Goal: Information Seeking & Learning: Learn about a topic

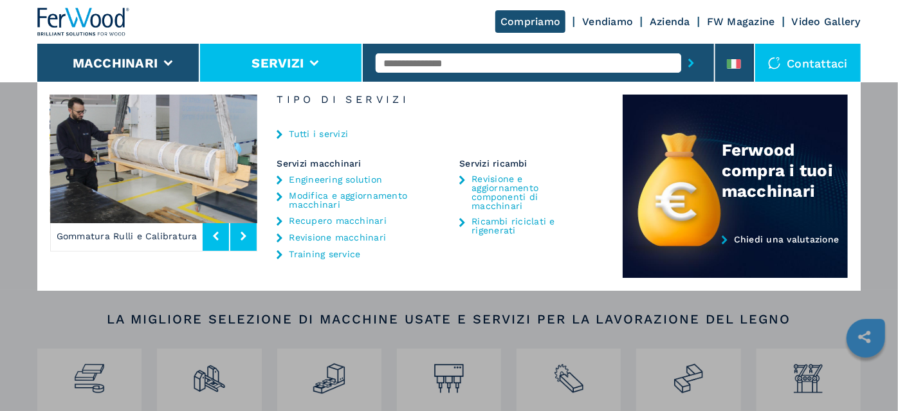
click at [344, 217] on link "Recupero macchinari" at bounding box center [338, 220] width 98 height 9
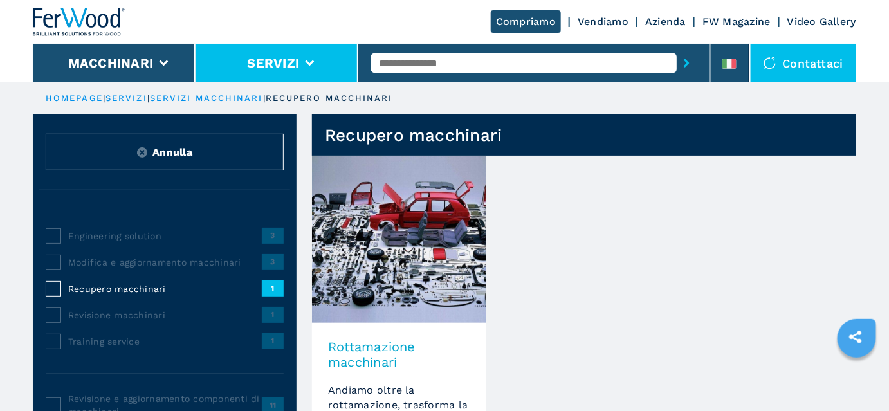
click at [223, 63] on li "Servizi" at bounding box center [277, 63] width 163 height 39
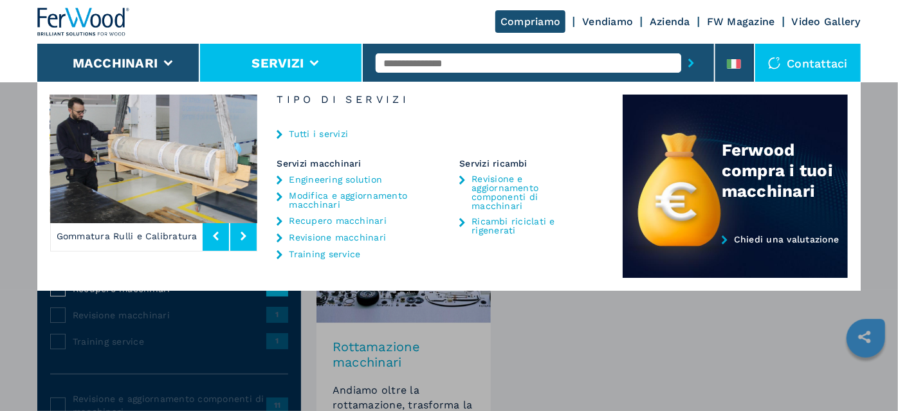
click at [340, 176] on link "Engineering solution" at bounding box center [335, 179] width 93 height 9
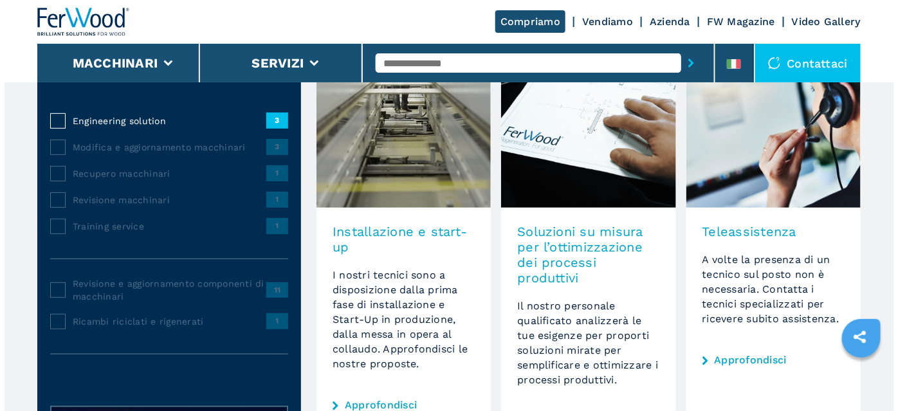
scroll to position [116, 0]
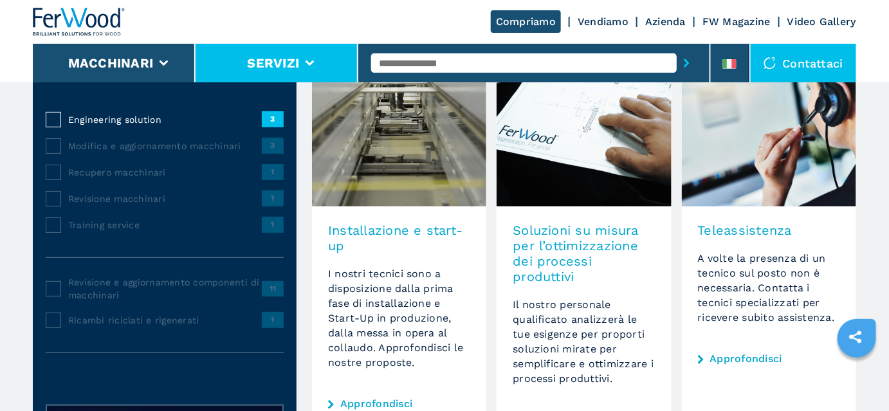
click at [288, 64] on button "Servizi" at bounding box center [273, 62] width 52 height 15
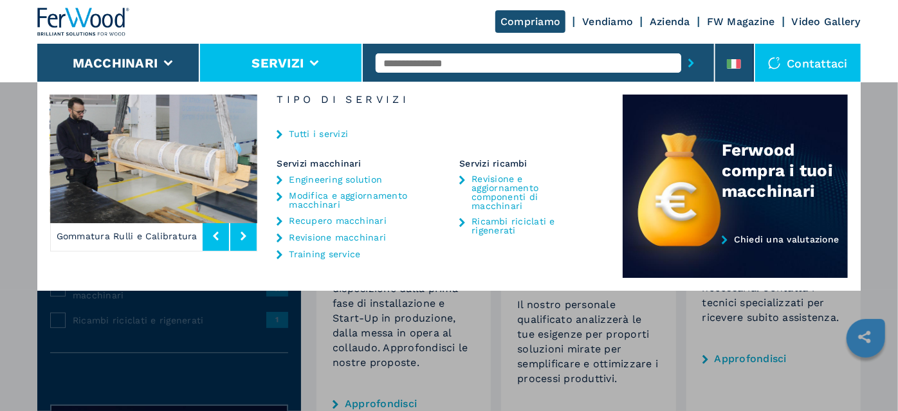
click at [317, 136] on link "Tutti i servizi" at bounding box center [318, 133] width 59 height 9
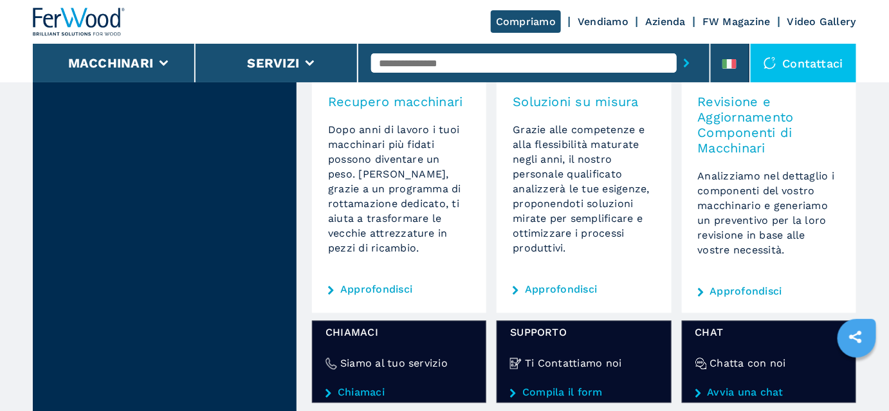
scroll to position [818, 0]
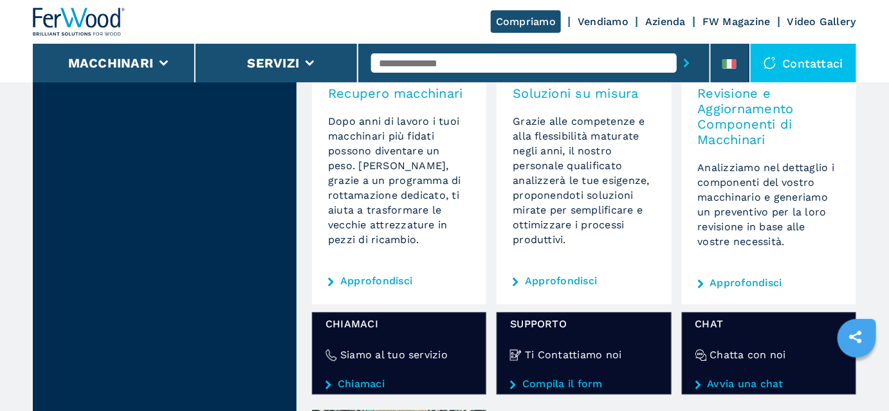
click at [573, 279] on link "Approfondisci" at bounding box center [561, 281] width 72 height 10
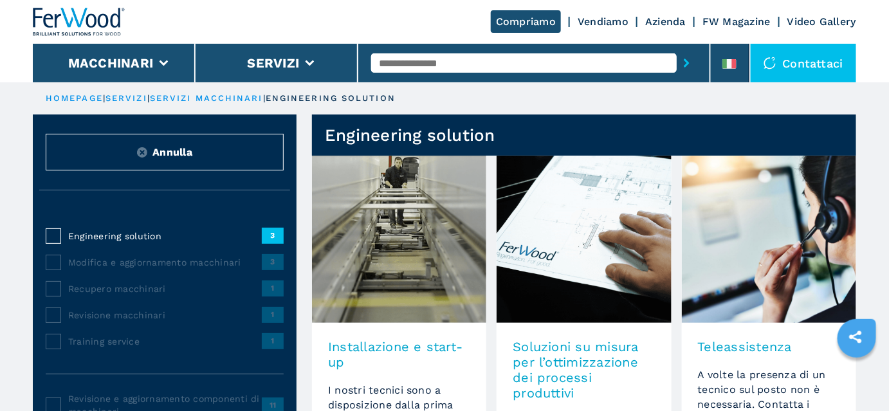
click at [237, 102] on link "servizi macchinari" at bounding box center [206, 98] width 113 height 10
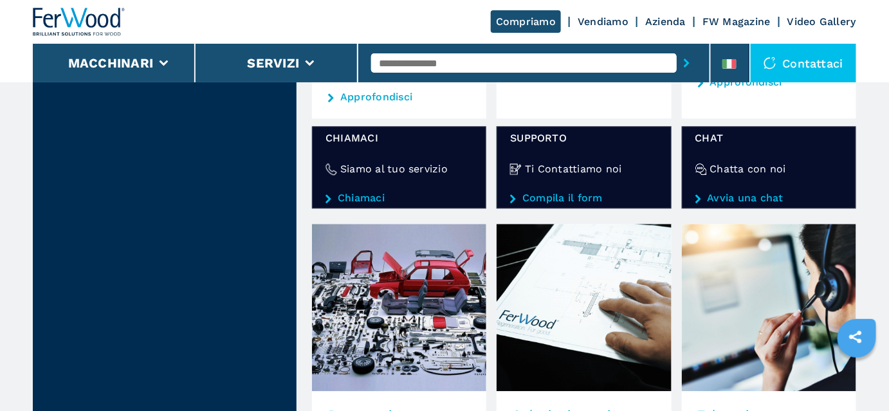
scroll to position [994, 0]
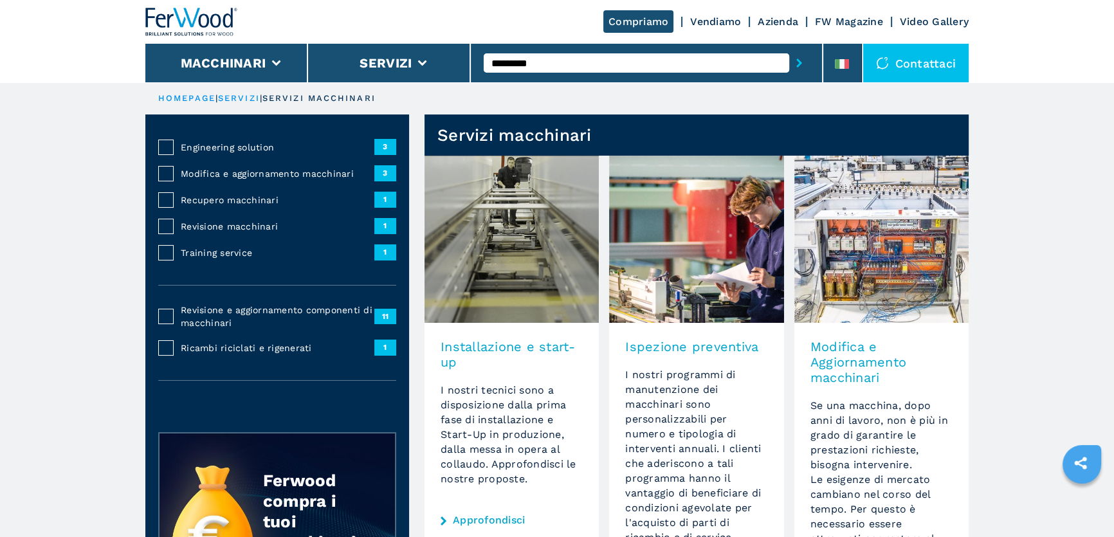
type input "*********"
